Goal: Find specific page/section: Find specific page/section

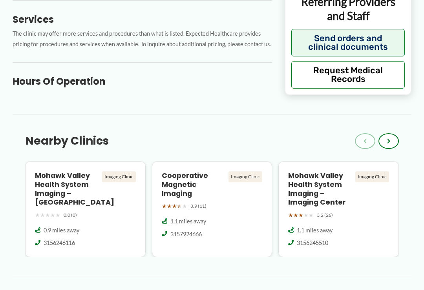
scroll to position [385, 0]
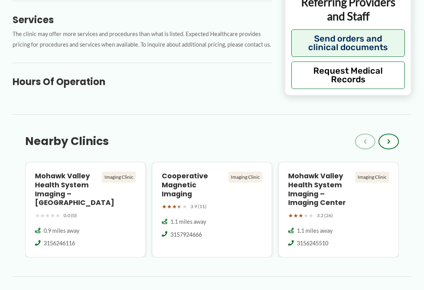
click at [64, 81] on h3 "Hours of Operation" at bounding box center [142, 82] width 259 height 12
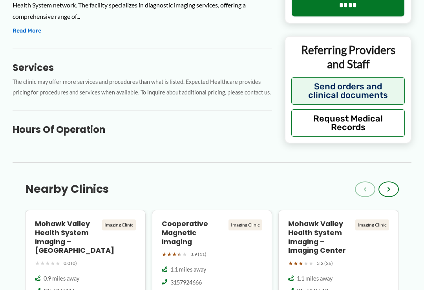
scroll to position [338, 0]
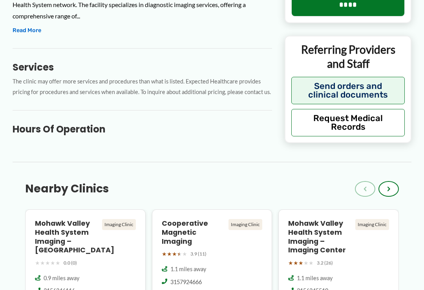
click at [67, 124] on h3 "Hours of Operation" at bounding box center [142, 129] width 259 height 12
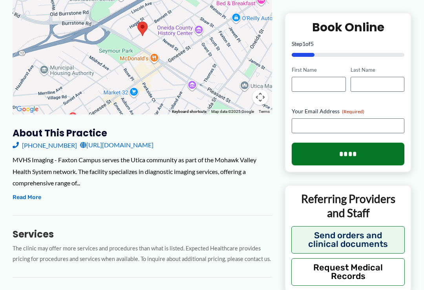
scroll to position [172, 0]
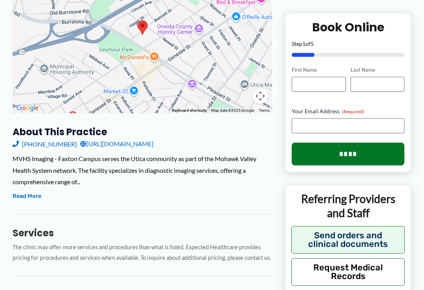
click at [28, 193] on button "Read More" at bounding box center [27, 196] width 29 height 9
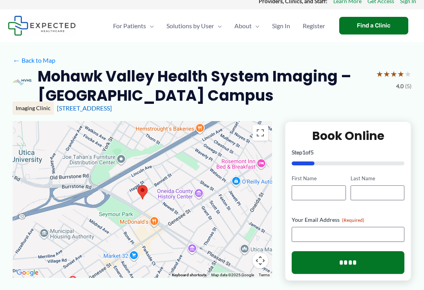
scroll to position [7, 0]
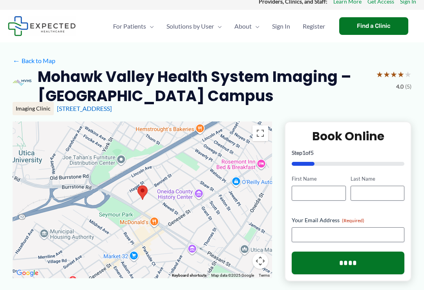
click at [22, 58] on link "← Back to Map" at bounding box center [34, 61] width 43 height 12
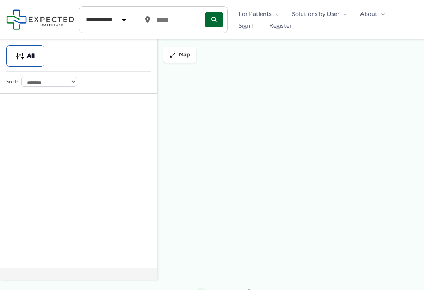
type input "*****"
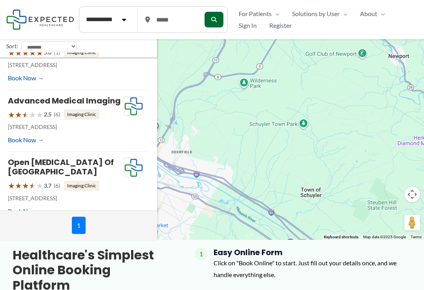
scroll to position [176, 0]
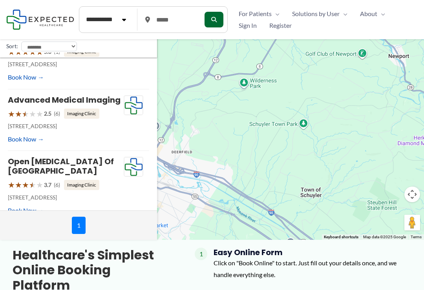
click at [57, 97] on link "Advanced Medical Imaging" at bounding box center [64, 100] width 113 height 11
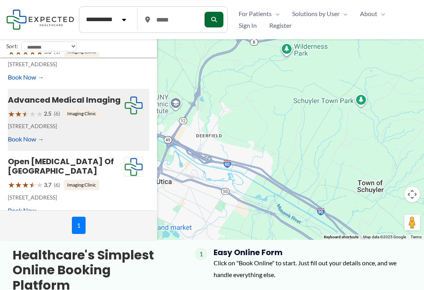
scroll to position [40, 0]
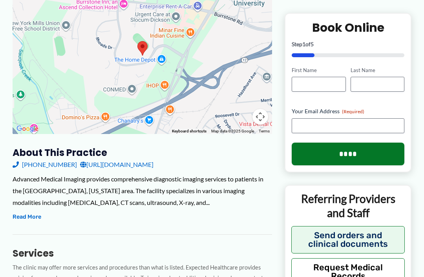
scroll to position [140, 0]
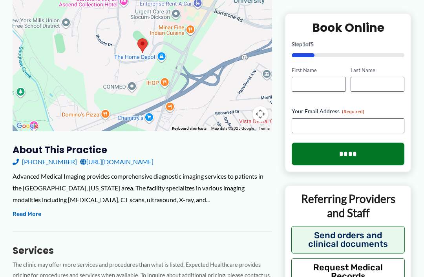
click at [26, 211] on button "Read More" at bounding box center [27, 214] width 29 height 9
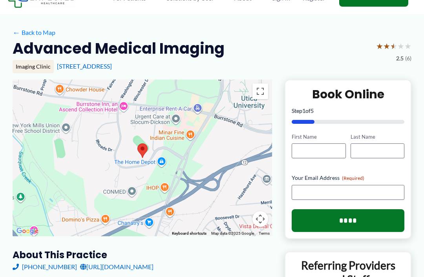
scroll to position [0, 0]
